Goal: Information Seeking & Learning: Check status

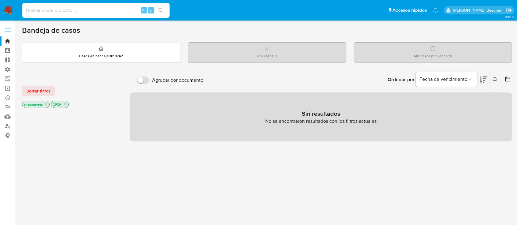
click at [111, 8] on input at bounding box center [95, 10] width 147 height 8
paste input "1188207625"
type input "1188207625"
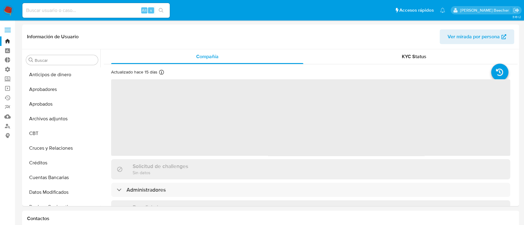
select select "10"
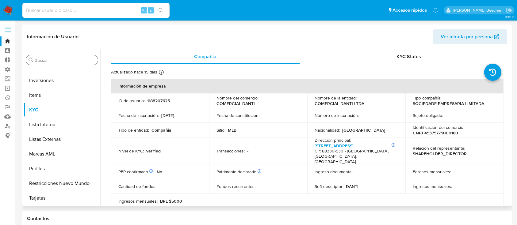
click at [48, 63] on div "Buscar" at bounding box center [62, 60] width 72 height 10
click at [48, 61] on input "Buscar" at bounding box center [65, 61] width 61 height 6
click at [47, 61] on input "Buscar" at bounding box center [65, 61] width 61 height 6
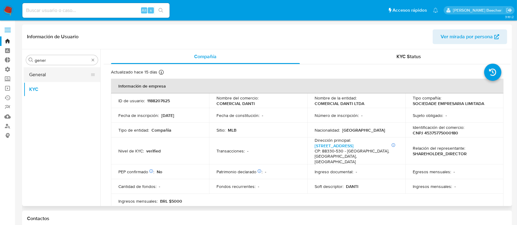
click at [68, 74] on button "General" at bounding box center [60, 74] width 72 height 15
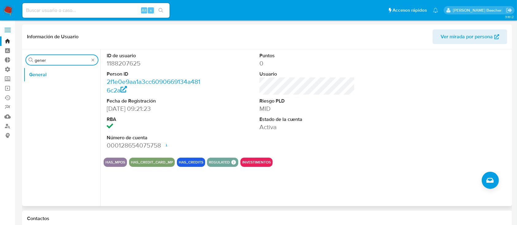
click at [60, 60] on input "gener" at bounding box center [62, 61] width 55 height 6
click at [53, 87] on button "KYC" at bounding box center [60, 89] width 72 height 15
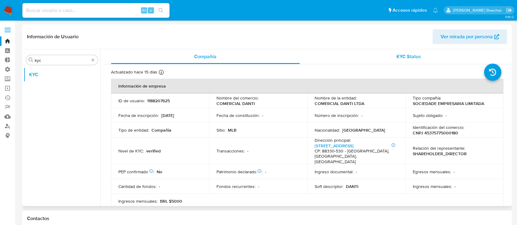
click at [388, 60] on div "KYC Status" at bounding box center [409, 56] width 189 height 15
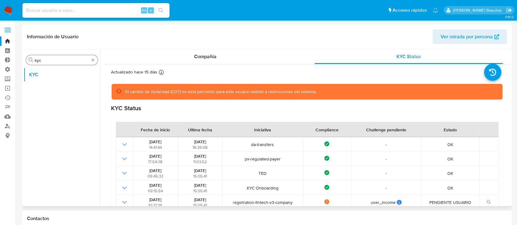
click at [60, 59] on input "kyc" at bounding box center [62, 61] width 55 height 6
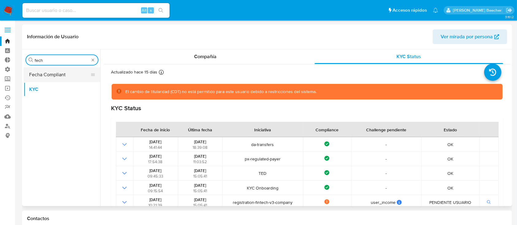
type input "fech"
click at [66, 79] on button "Fecha Compliant" at bounding box center [60, 74] width 72 height 15
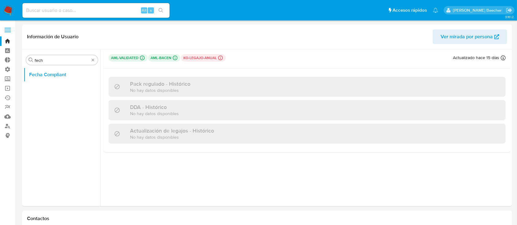
click at [115, 13] on input at bounding box center [95, 10] width 147 height 8
paste input "199615643"
type input "199615643"
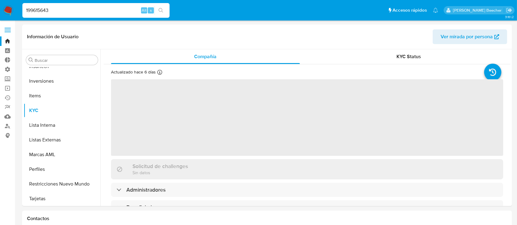
scroll to position [318, 0]
select select "10"
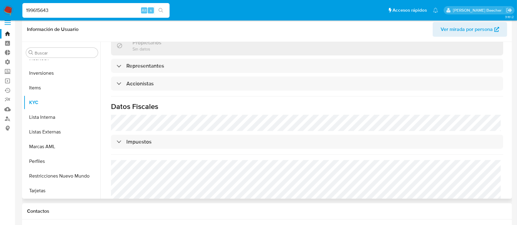
scroll to position [0, 0]
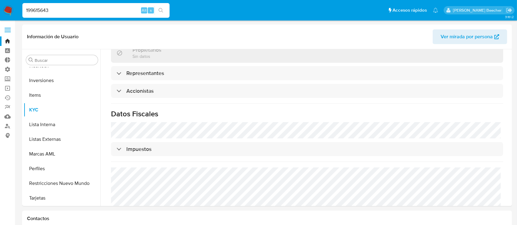
click at [101, 10] on input "199615643" at bounding box center [95, 10] width 147 height 8
paste input "188207625"
type input "1188207625"
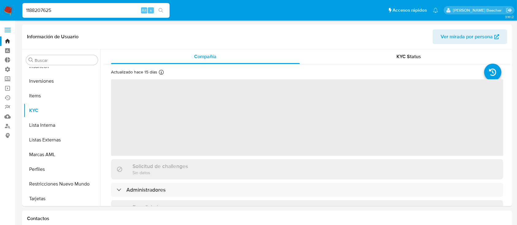
scroll to position [318, 0]
select select "10"
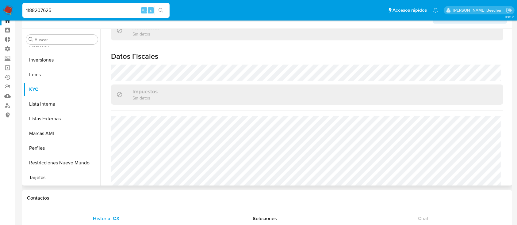
scroll to position [0, 0]
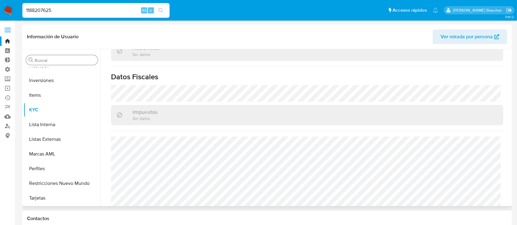
click at [60, 60] on input "Buscar" at bounding box center [65, 61] width 61 height 6
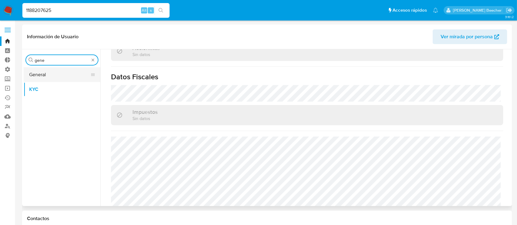
click at [67, 72] on button "General" at bounding box center [60, 74] width 72 height 15
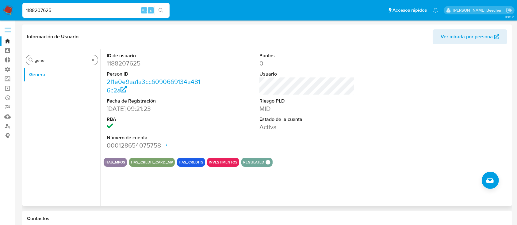
click at [45, 57] on div "Buscar gene" at bounding box center [62, 60] width 72 height 10
click at [56, 66] on div "Buscar gene General" at bounding box center [62, 128] width 77 height 156
click at [53, 57] on div "Buscar gene" at bounding box center [62, 60] width 72 height 10
click at [54, 59] on input "gene" at bounding box center [62, 61] width 55 height 6
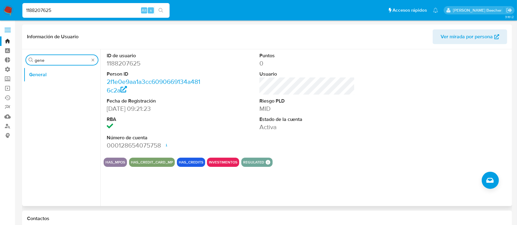
click at [54, 59] on input "gene" at bounding box center [62, 61] width 55 height 6
type input "com"
click at [68, 78] on button "Fecha Compliant" at bounding box center [60, 74] width 72 height 15
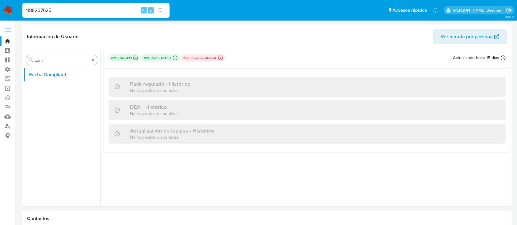
click at [113, 6] on input "1188207625" at bounding box center [95, 10] width 147 height 8
paste input "233897641"
type input "1233897641"
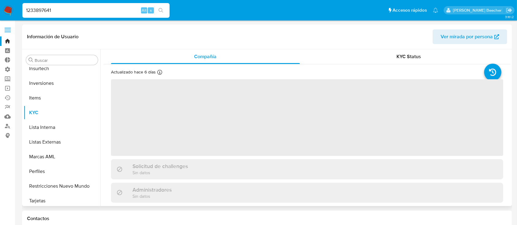
scroll to position [318, 0]
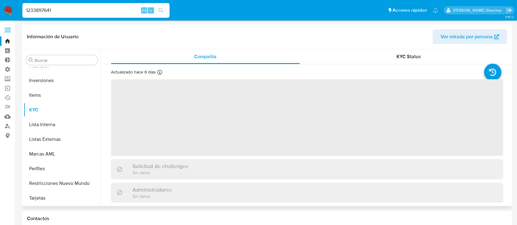
select select "10"
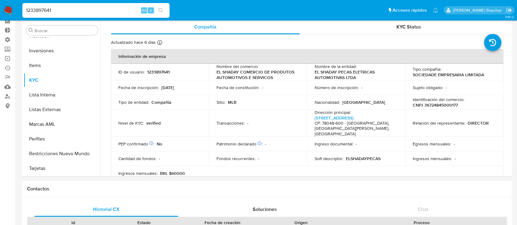
scroll to position [0, 0]
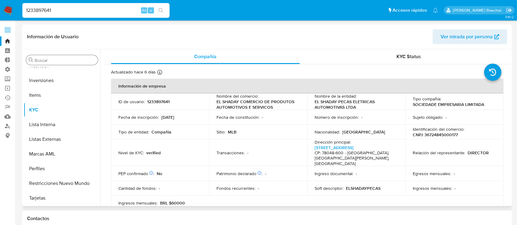
click at [82, 57] on div "Buscar" at bounding box center [62, 60] width 72 height 10
click at [79, 62] on input "Buscar" at bounding box center [65, 61] width 61 height 6
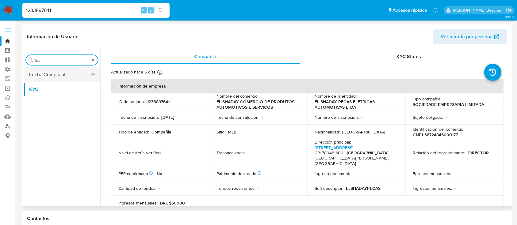
type input "fec"
click at [69, 72] on button "Fecha Compliant" at bounding box center [60, 74] width 72 height 15
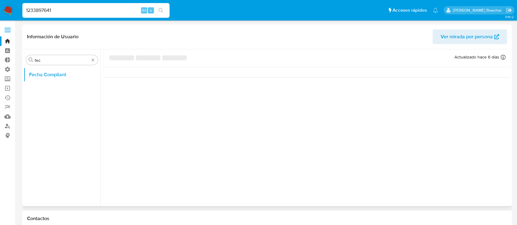
drag, startPoint x: 257, startPoint y: 82, endPoint x: 163, endPoint y: 58, distance: 96.7
click at [163, 58] on div at bounding box center [305, 127] width 410 height 157
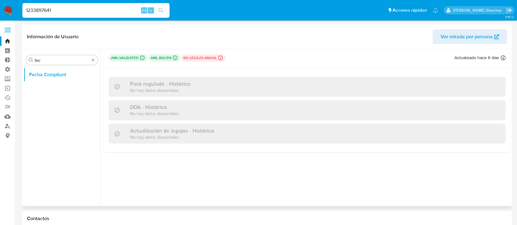
click at [133, 5] on div "1233897641 Alt s" at bounding box center [95, 10] width 147 height 15
click at [134, 9] on input "1233897641" at bounding box center [95, 10] width 147 height 8
paste input "SELECT A.cus_cust_id, A.compliance_date, A.pack, B.status FROM `meli-bi-data.WH…"
click at [114, 11] on input "1233897641" at bounding box center [95, 10] width 147 height 8
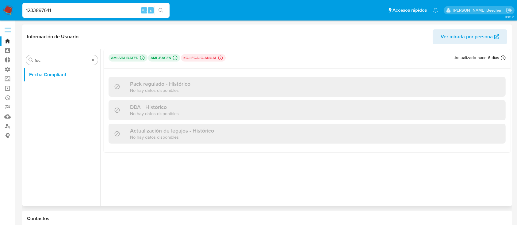
click at [114, 11] on input "1233897641" at bounding box center [95, 10] width 147 height 8
paste input "630278197"
type input "630278197"
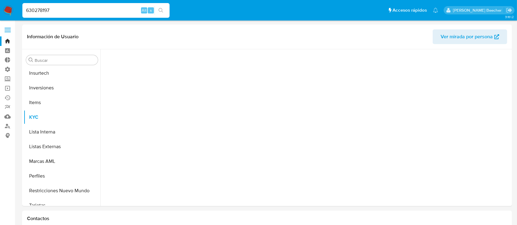
scroll to position [318, 0]
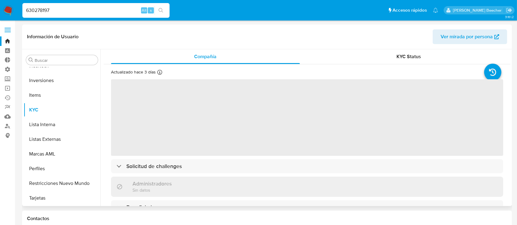
select select "10"
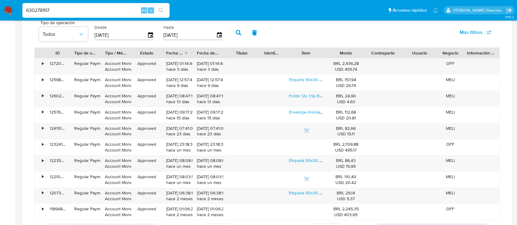
scroll to position [608, 0]
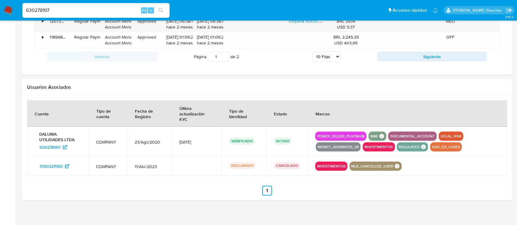
click at [106, 11] on input "630278197" at bounding box center [95, 10] width 147 height 8
paste input "839629472"
type input "839629472"
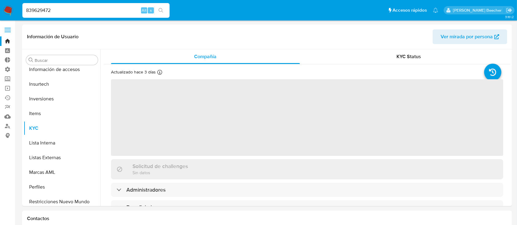
scroll to position [318, 0]
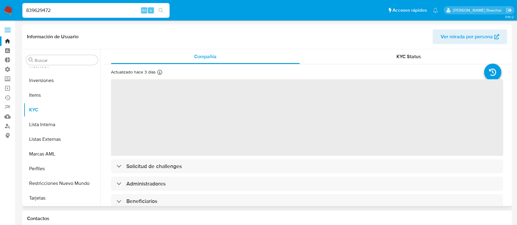
select select "10"
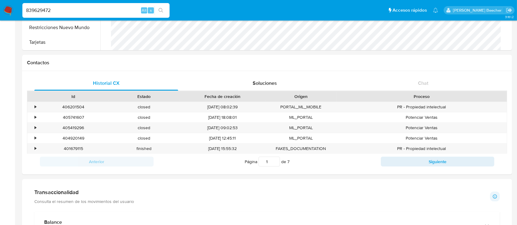
scroll to position [0, 0]
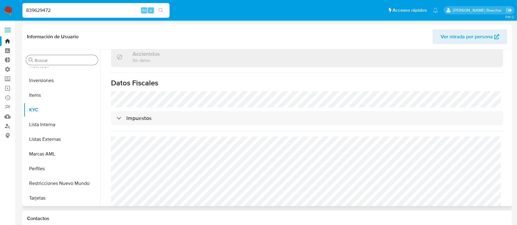
click at [45, 60] on input "Buscar" at bounding box center [65, 61] width 61 height 6
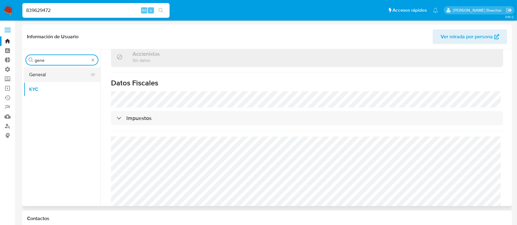
type input "gene"
click at [56, 76] on button "General" at bounding box center [60, 74] width 72 height 15
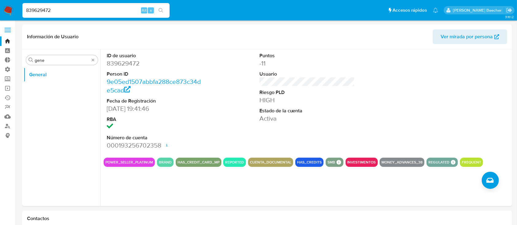
click at [101, 6] on input "839629472" at bounding box center [95, 10] width 147 height 8
paste input "191209307"
type input "191209307"
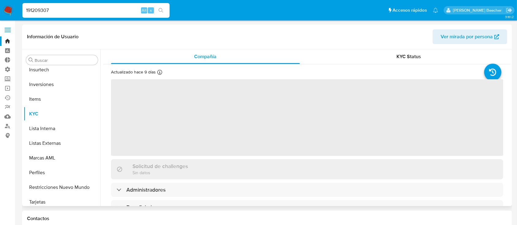
scroll to position [318, 0]
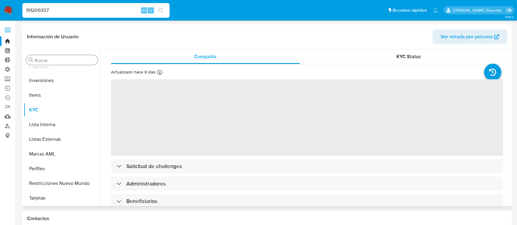
select select "10"
click at [74, 60] on input "Buscar" at bounding box center [65, 61] width 61 height 6
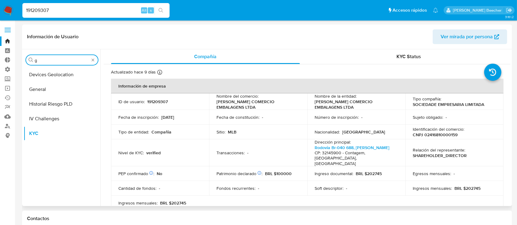
scroll to position [0, 0]
click at [74, 60] on input "gene" at bounding box center [62, 61] width 55 height 6
type input "gene"
click at [57, 75] on button "General" at bounding box center [60, 74] width 72 height 15
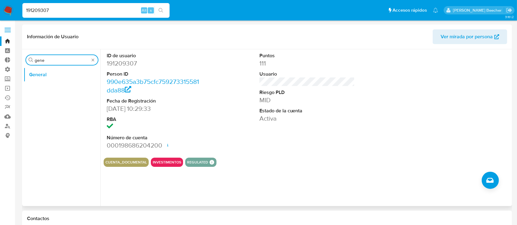
click at [60, 63] on input "gene" at bounding box center [62, 61] width 55 height 6
type input "kyc"
click at [67, 86] on button "KYC" at bounding box center [60, 89] width 72 height 15
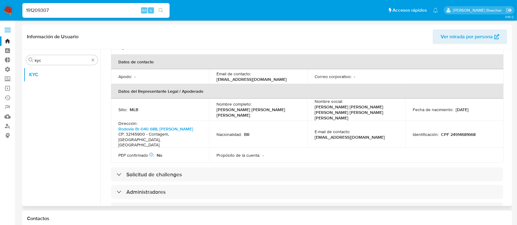
scroll to position [177, 0]
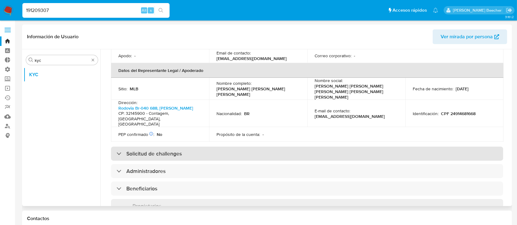
click at [133, 151] on h3 "Solicitud de challenges" at bounding box center [154, 154] width 56 height 7
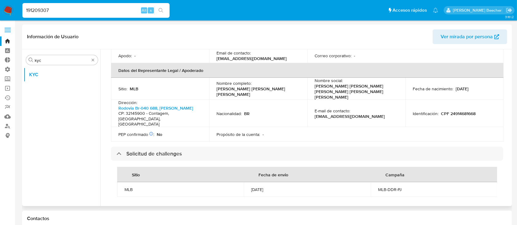
scroll to position [0, 0]
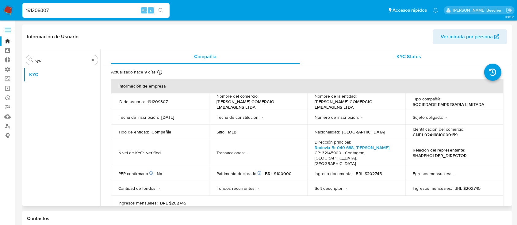
click at [408, 58] on span "KYC Status" at bounding box center [409, 56] width 25 height 7
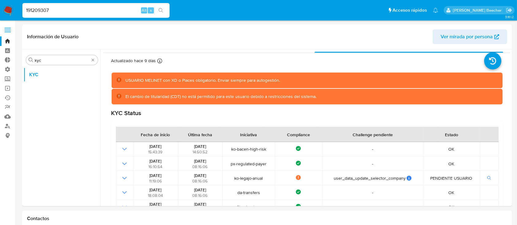
scroll to position [12, 0]
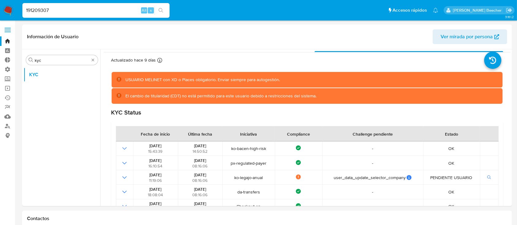
click at [116, 11] on input "191209307" at bounding box center [95, 10] width 147 height 8
paste input "001187400"
type input "1001187400"
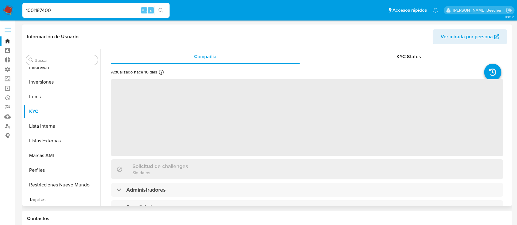
scroll to position [318, 0]
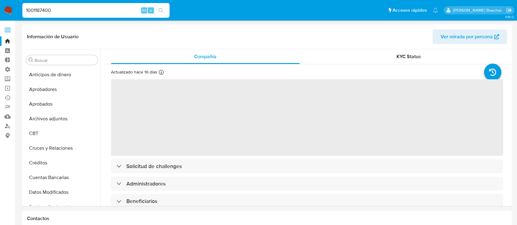
scroll to position [318, 0]
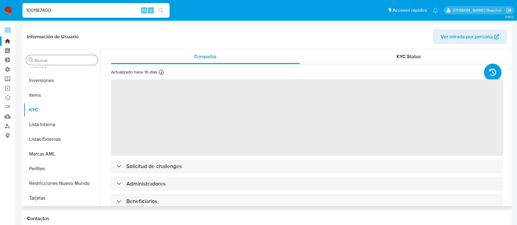
select select "10"
click at [60, 58] on input "Buscar" at bounding box center [65, 61] width 61 height 6
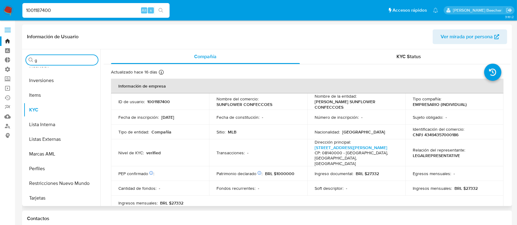
scroll to position [0, 0]
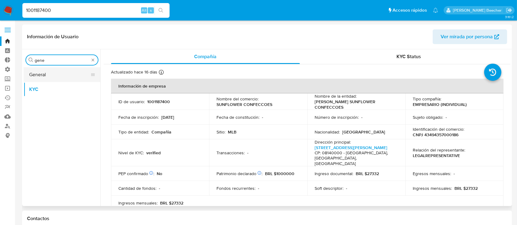
type input "gene"
click at [66, 68] on button "General" at bounding box center [60, 74] width 72 height 15
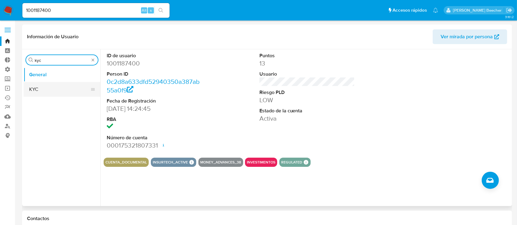
type input "kyc"
click at [69, 83] on button "KYC" at bounding box center [60, 89] width 72 height 15
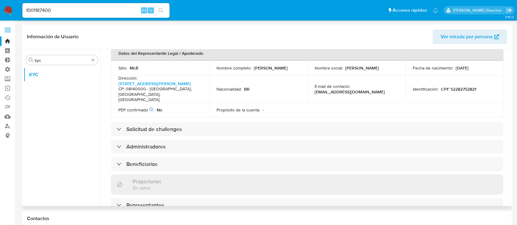
scroll to position [198, 0]
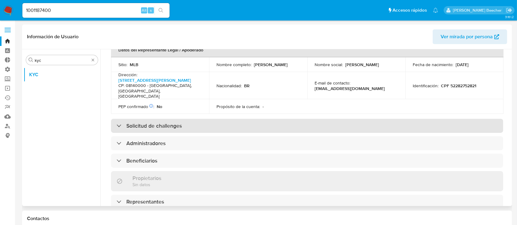
click at [176, 126] on h3 "Solicitud de challenges" at bounding box center [154, 126] width 56 height 7
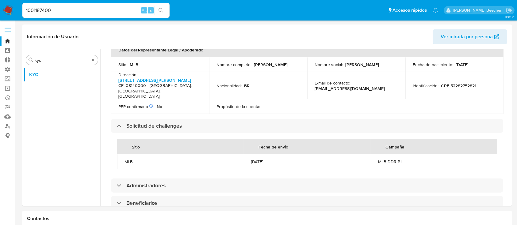
click at [116, 13] on input "1001187400" at bounding box center [95, 10] width 147 height 8
paste input "214050117"
type input "214050117"
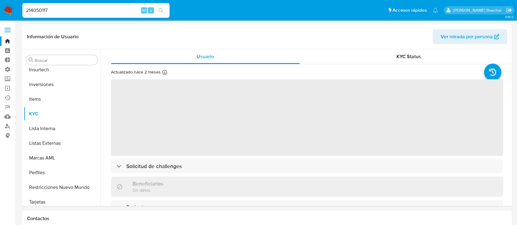
scroll to position [318, 0]
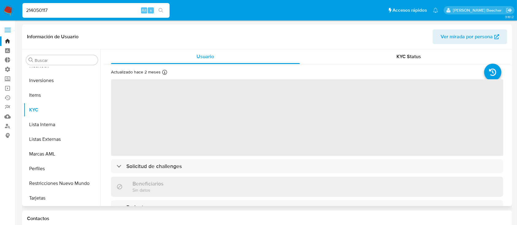
select select "10"
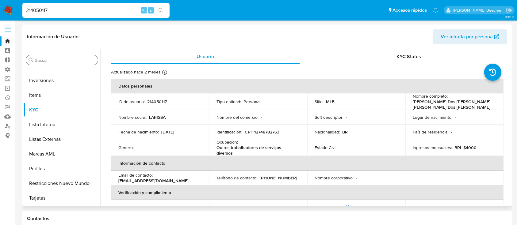
click at [54, 57] on div "Buscar" at bounding box center [62, 60] width 72 height 10
click at [57, 61] on input "Buscar" at bounding box center [65, 61] width 61 height 6
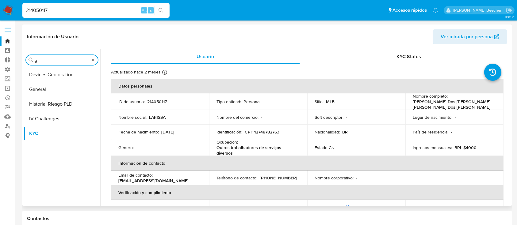
scroll to position [0, 0]
type input "gene"
click at [63, 72] on button "General" at bounding box center [60, 74] width 72 height 15
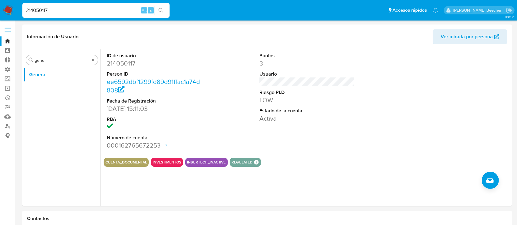
click at [91, 13] on input "214050117" at bounding box center [95, 10] width 147 height 8
paste input "97918889"
type input "297918889"
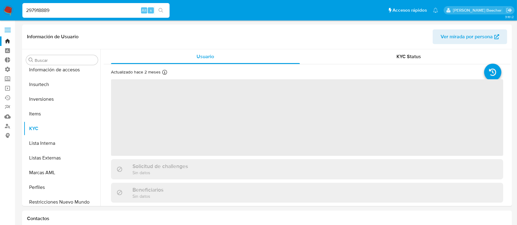
scroll to position [318, 0]
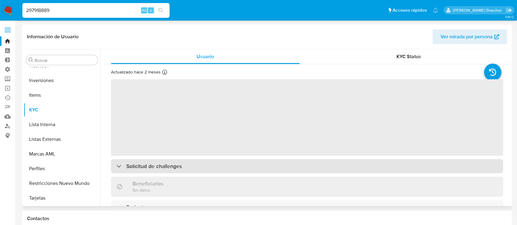
select select "10"
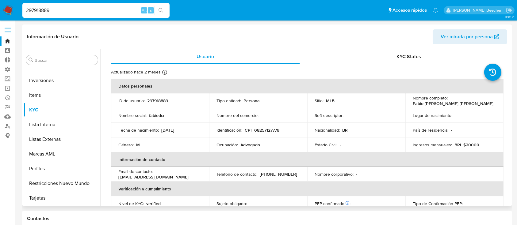
click at [178, 172] on div "Email de contacto : [EMAIL_ADDRESS][DOMAIN_NAME]" at bounding box center [159, 174] width 83 height 11
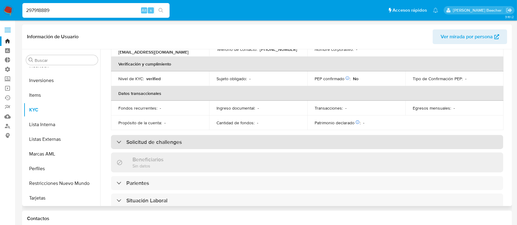
scroll to position [129, 0]
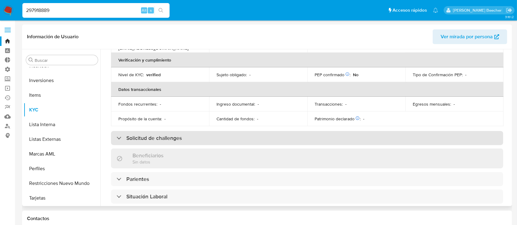
click at [150, 135] on h3 "Solicitud de challenges" at bounding box center [154, 138] width 56 height 7
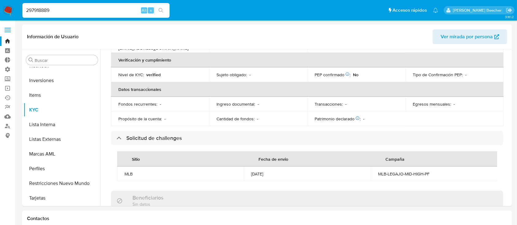
click at [104, 9] on input "297918889" at bounding box center [95, 10] width 147 height 8
paste input "14050117"
type input "214050117"
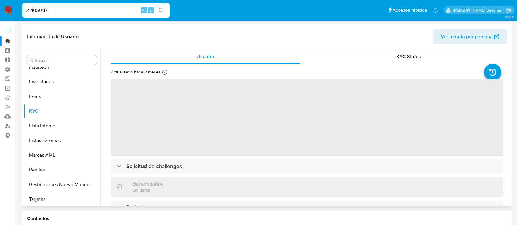
scroll to position [318, 0]
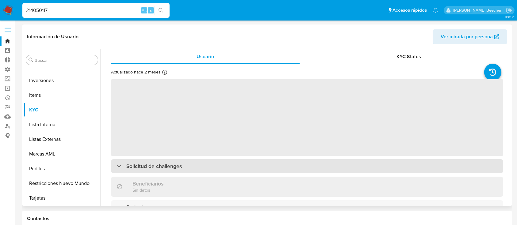
select select "10"
click at [142, 167] on h3 "Solicitud de challenges" at bounding box center [154, 166] width 56 height 7
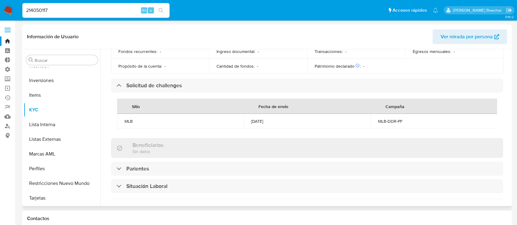
scroll to position [0, 0]
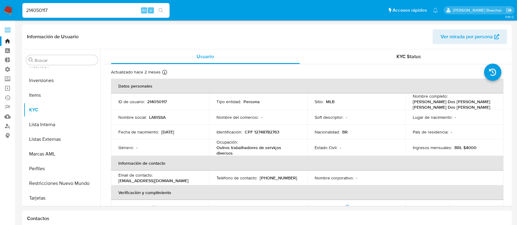
click at [75, 10] on input "214050117" at bounding box center [95, 10] width 147 height 8
paste input "35517430"
type input "235517430"
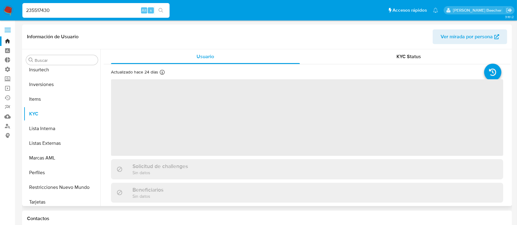
scroll to position [318, 0]
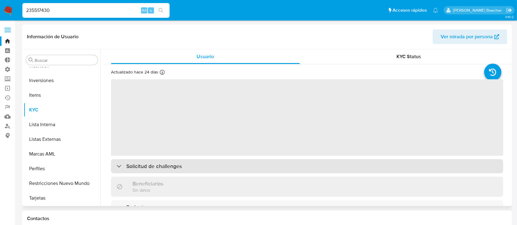
select select "10"
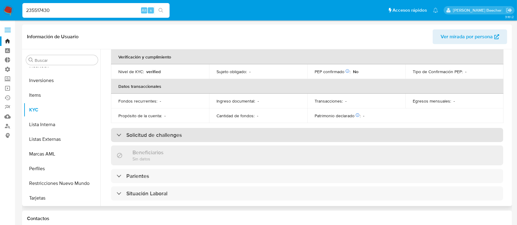
scroll to position [140, 0]
click at [142, 132] on h3 "Solicitud de challenges" at bounding box center [154, 135] width 56 height 7
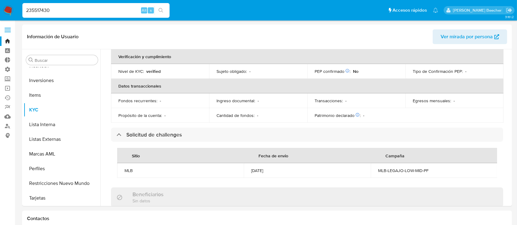
click at [129, 10] on input "235517430" at bounding box center [95, 10] width 147 height 8
paste input "475477349"
type input "475477349"
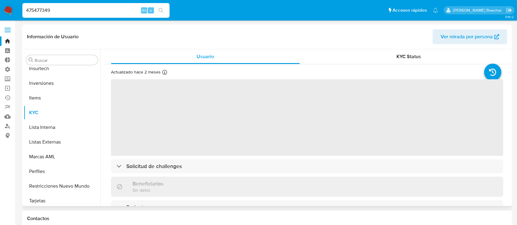
scroll to position [318, 0]
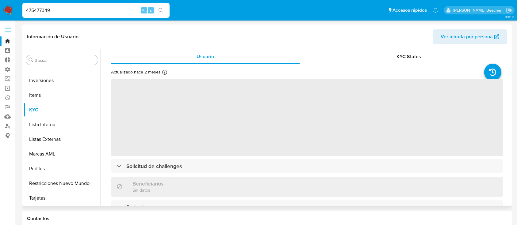
select select "10"
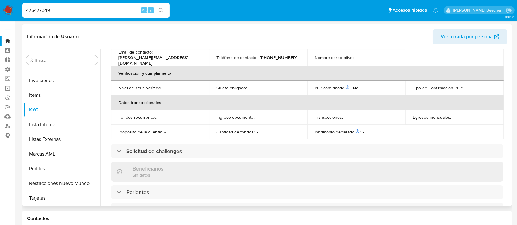
scroll to position [126, 0]
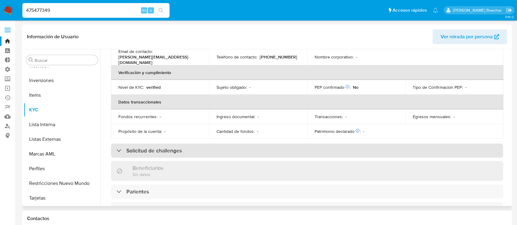
click at [126, 149] on h3 "Solicitud de challenges" at bounding box center [154, 151] width 56 height 7
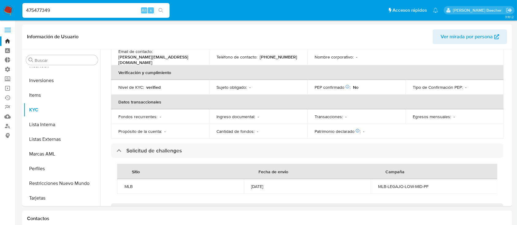
click at [76, 11] on input "475477349" at bounding box center [95, 10] width 147 height 8
paste input "398832636"
type input "398832636"
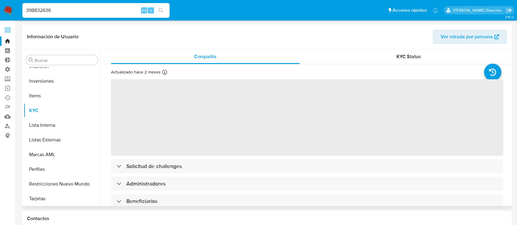
scroll to position [318, 0]
select select "10"
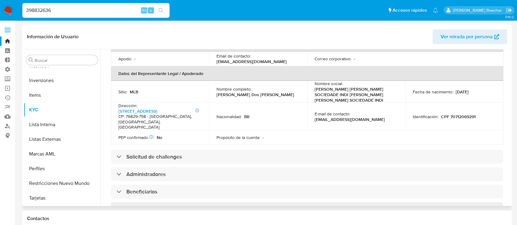
scroll to position [183, 0]
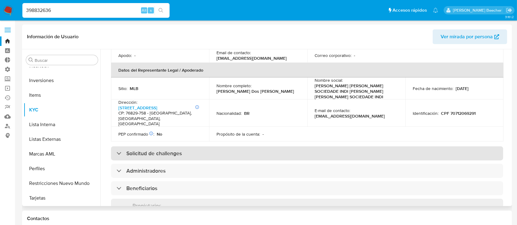
click at [119, 150] on div "Solicitud de challenges" at bounding box center [149, 153] width 65 height 7
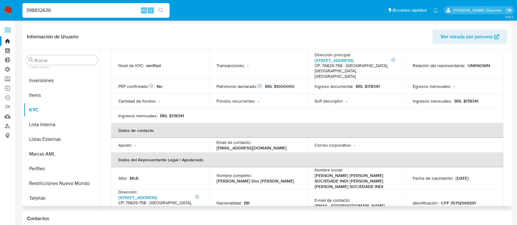
scroll to position [92, 0]
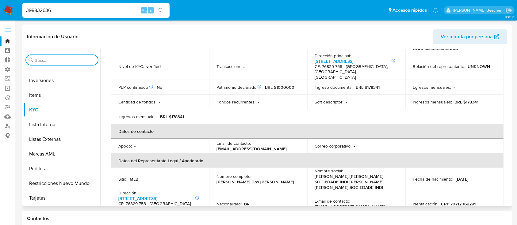
click at [70, 58] on input "Buscar" at bounding box center [65, 61] width 61 height 6
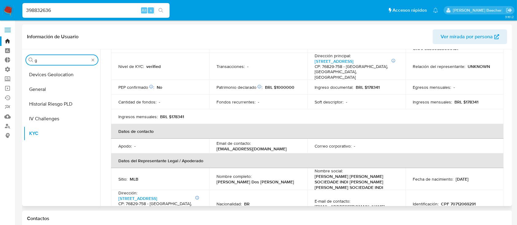
scroll to position [0, 0]
type input "gene"
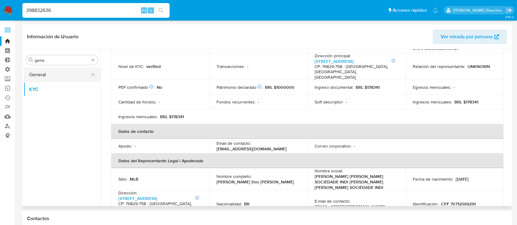
click at [61, 78] on button "General" at bounding box center [60, 74] width 72 height 15
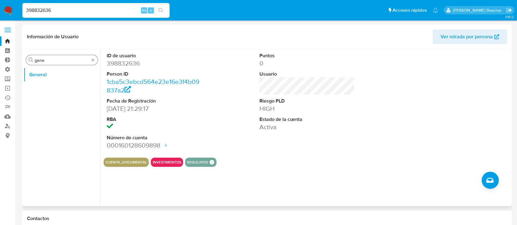
click at [96, 60] on div "Buscar gene" at bounding box center [62, 60] width 72 height 10
type input "ky"
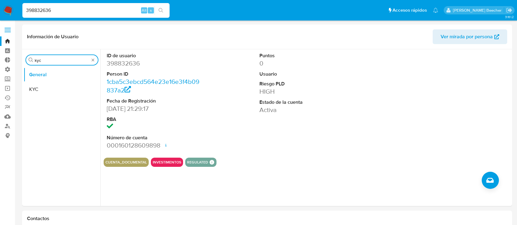
select select "10"
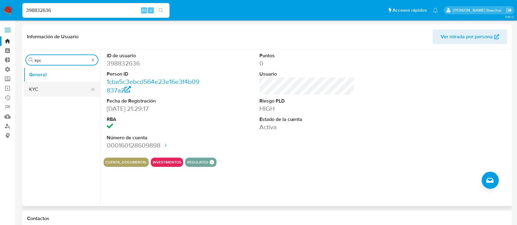
type input "kyc"
click at [71, 84] on button "KYC" at bounding box center [60, 89] width 72 height 15
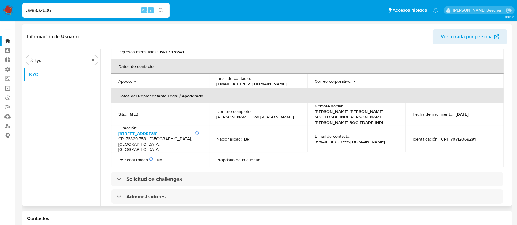
scroll to position [157, 0]
click at [172, 176] on h3 "Solicitud de challenges" at bounding box center [154, 179] width 56 height 7
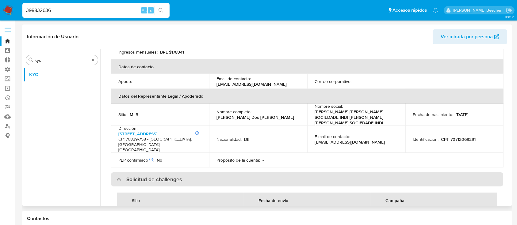
scroll to position [0, 0]
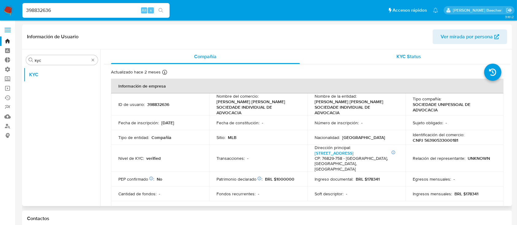
click at [415, 52] on div "KYC Status" at bounding box center [409, 56] width 189 height 15
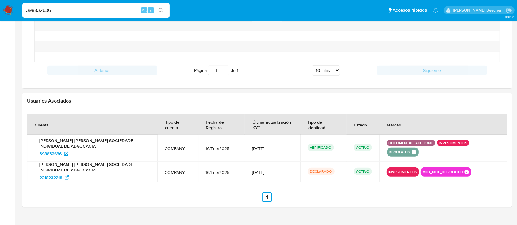
scroll to position [506, 0]
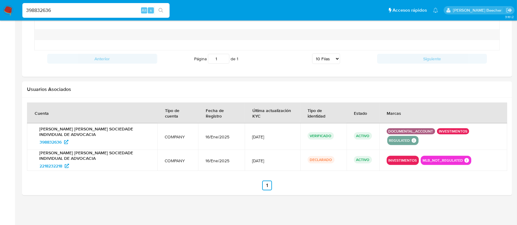
click at [104, 7] on input "398832636" at bounding box center [95, 10] width 147 height 8
paste input "470626088"
type input "470626088"
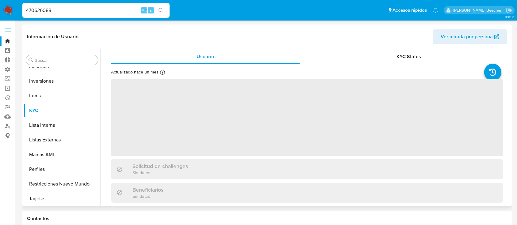
scroll to position [318, 0]
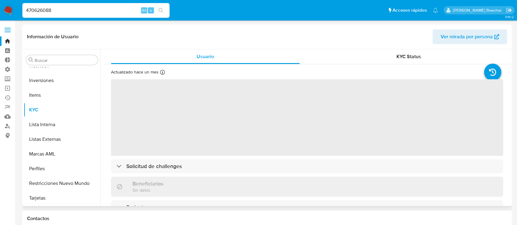
select select "10"
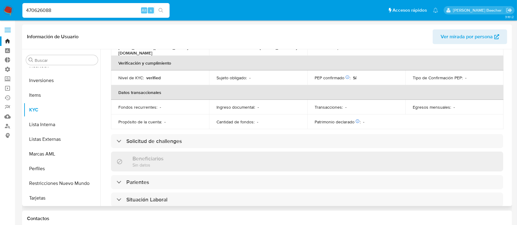
scroll to position [130, 0]
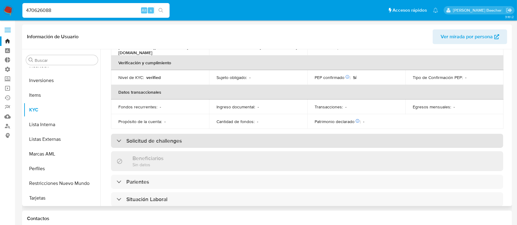
click at [135, 138] on h3 "Solicitud de challenges" at bounding box center [154, 141] width 56 height 7
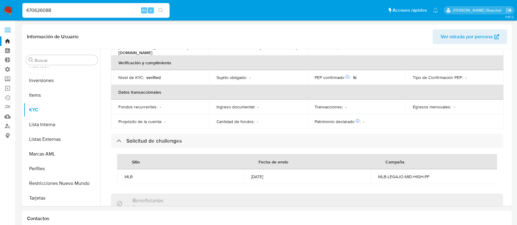
click at [116, 9] on input "470626088" at bounding box center [95, 10] width 147 height 8
paste input "1781088932"
type input "1781088932"
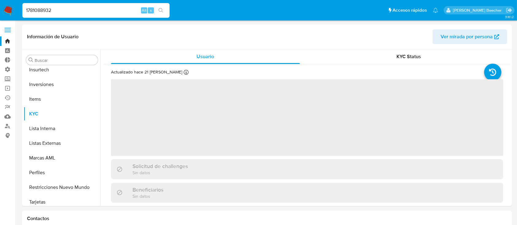
scroll to position [318, 0]
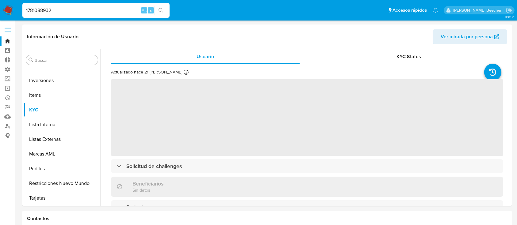
select select "10"
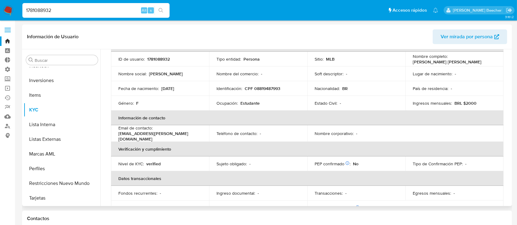
scroll to position [0, 0]
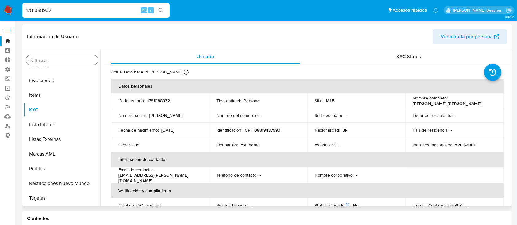
click at [64, 59] on input "Buscar" at bounding box center [65, 61] width 61 height 6
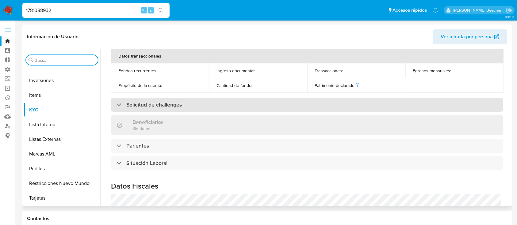
click at [138, 105] on h3 "Solicitud de challenges" at bounding box center [154, 105] width 56 height 7
